Goal: Book appointment/travel/reservation

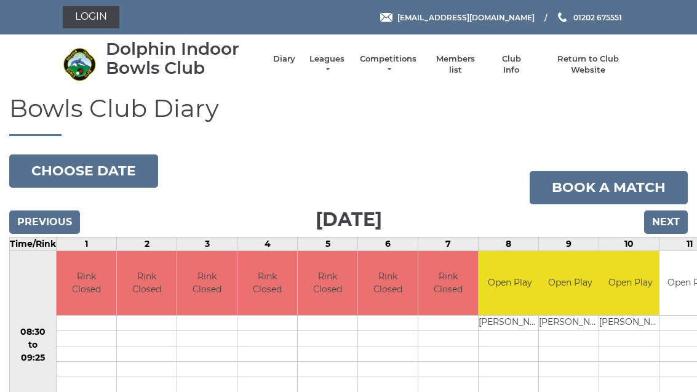
click at [98, 167] on button "Choose date" at bounding box center [83, 170] width 149 height 33
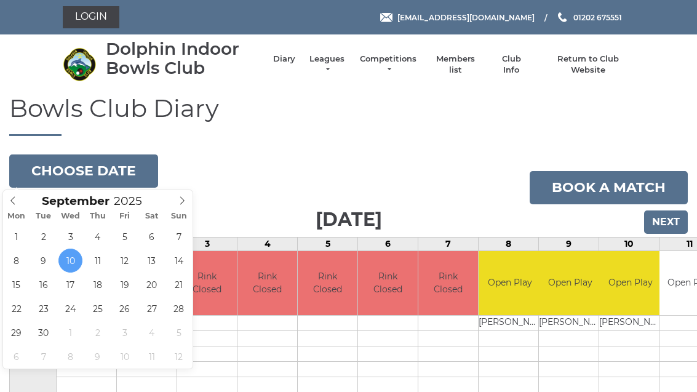
type input "2025-09-26"
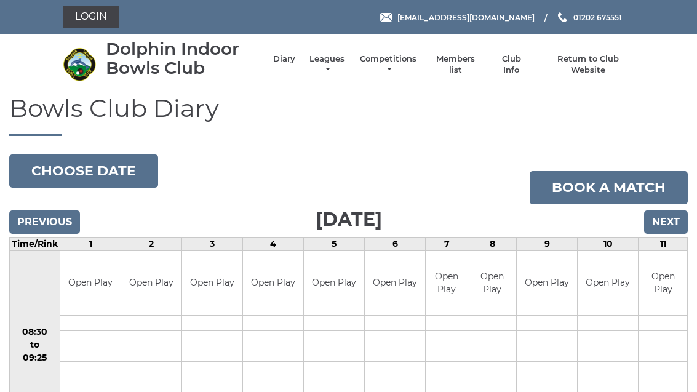
click at [95, 172] on button "Choose date" at bounding box center [83, 170] width 149 height 33
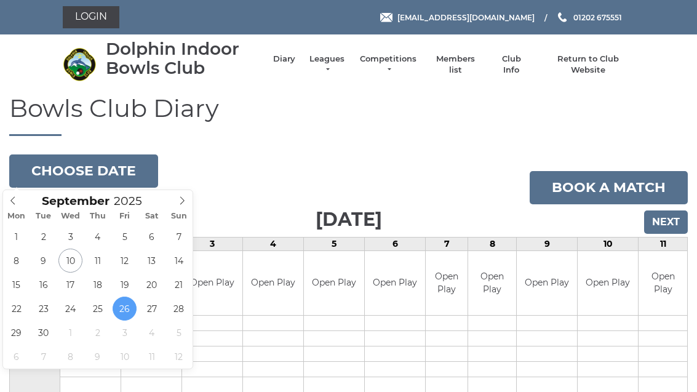
type input "2025-09-19"
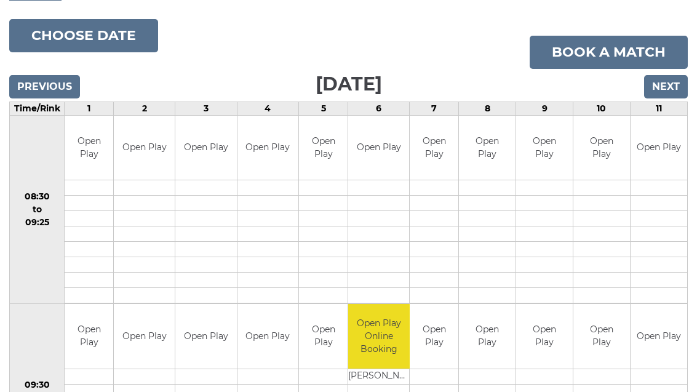
scroll to position [136, 0]
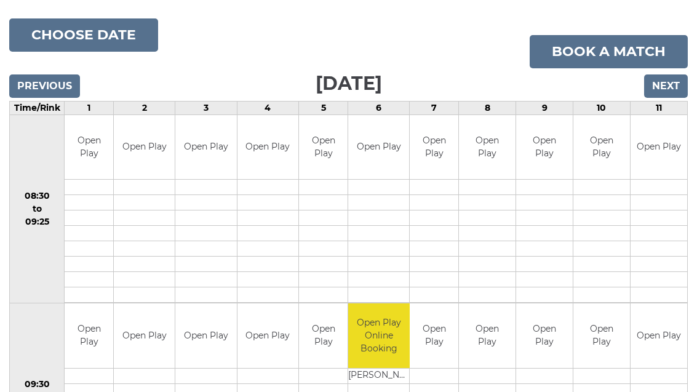
click at [93, 34] on button "Choose date" at bounding box center [83, 34] width 149 height 33
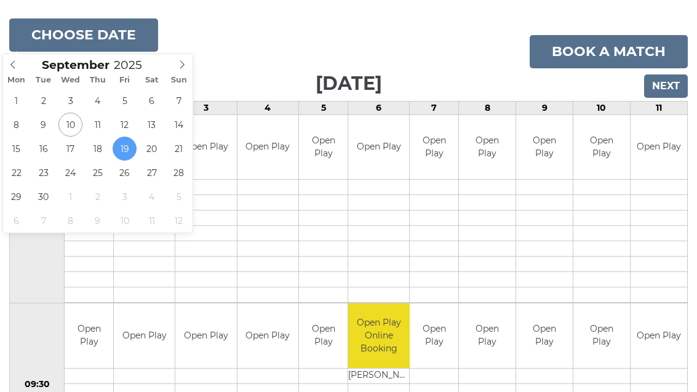
type input "[DATE]"
